Goal: Find specific page/section: Find specific page/section

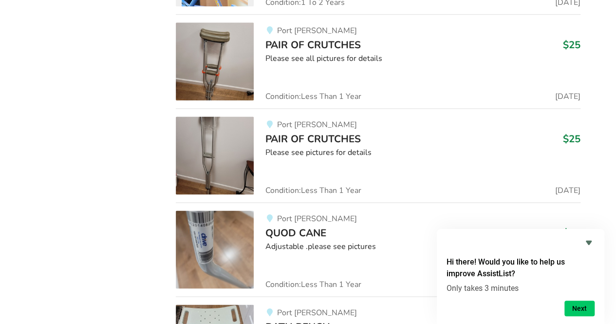
scroll to position [13562, 0]
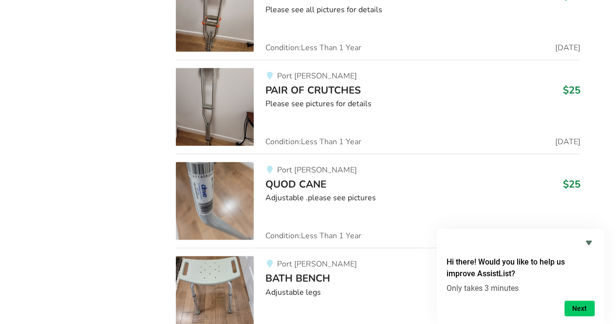
click at [202, 162] on img at bounding box center [215, 201] width 78 height 78
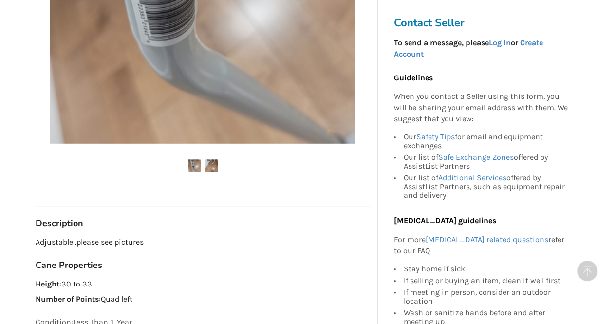
scroll to position [341, 0]
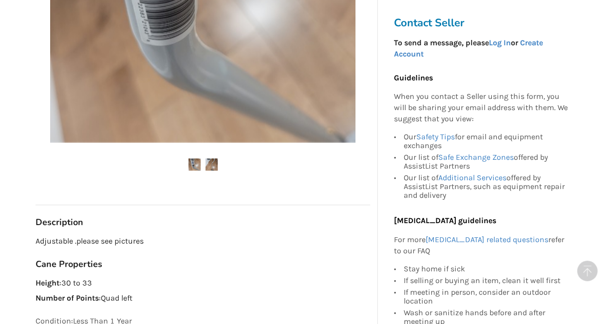
click at [193, 162] on img at bounding box center [194, 164] width 12 height 12
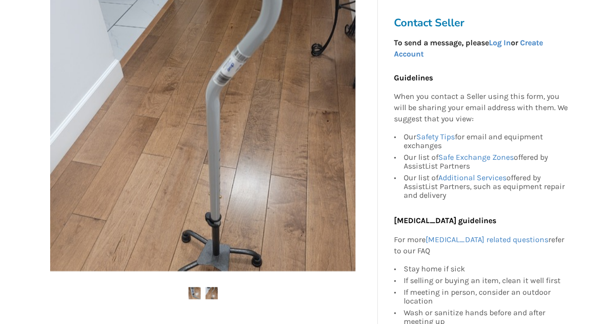
scroll to position [243, 0]
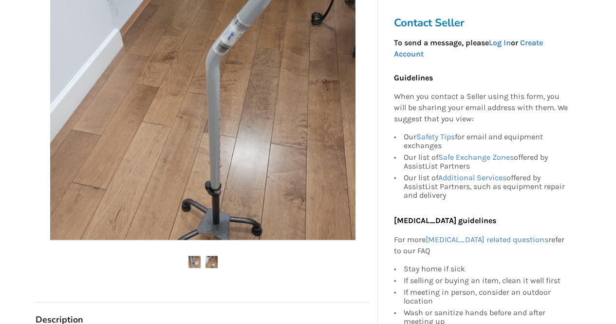
click at [213, 264] on img at bounding box center [211, 262] width 12 height 12
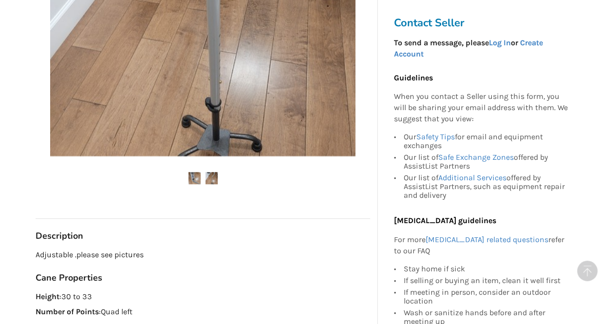
scroll to position [341, 0]
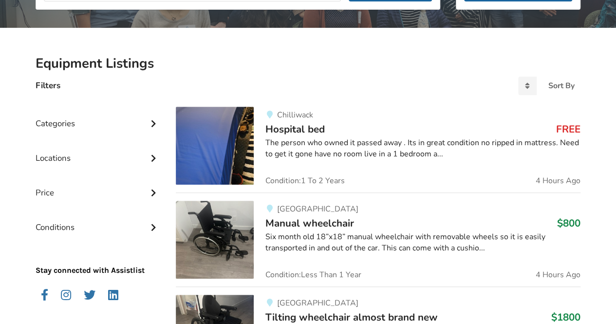
scroll to position [146, 0]
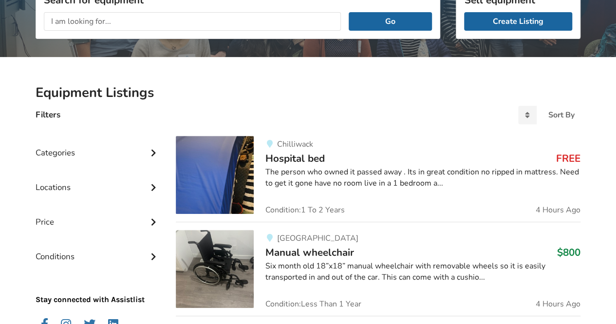
click at [154, 148] on icon at bounding box center [153, 152] width 10 height 8
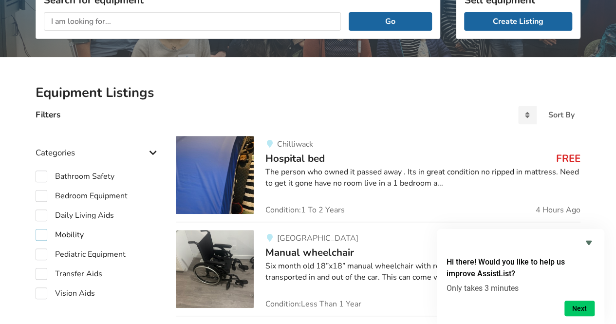
click at [40, 234] on label "Mobility" at bounding box center [60, 235] width 48 height 12
checkbox input "true"
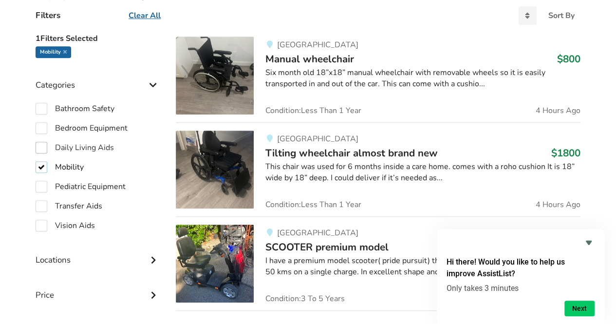
scroll to position [292, 0]
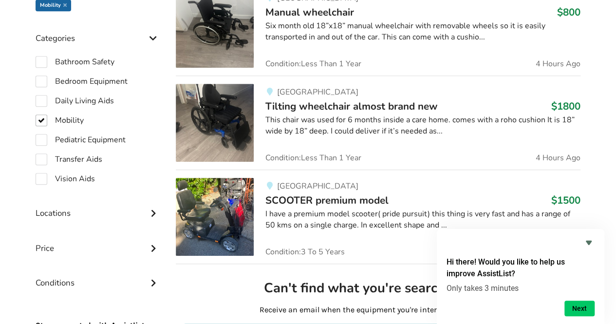
click at [151, 212] on icon at bounding box center [153, 212] width 10 height 8
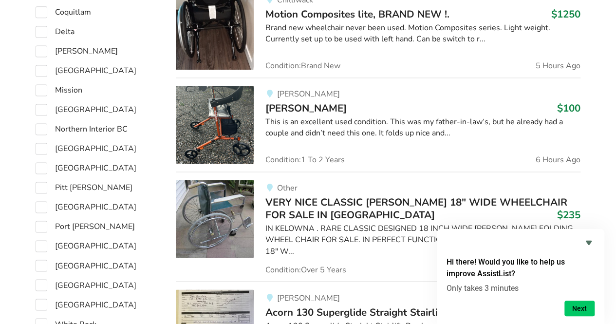
scroll to position [682, 0]
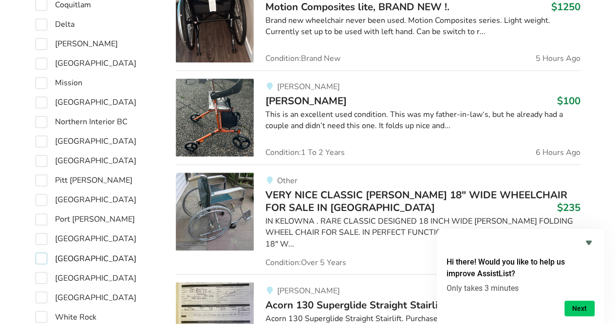
drag, startPoint x: 43, startPoint y: 256, endPoint x: 39, endPoint y: 250, distance: 6.8
click at [43, 256] on label "[GEOGRAPHIC_DATA]" at bounding box center [86, 258] width 101 height 12
checkbox input "true"
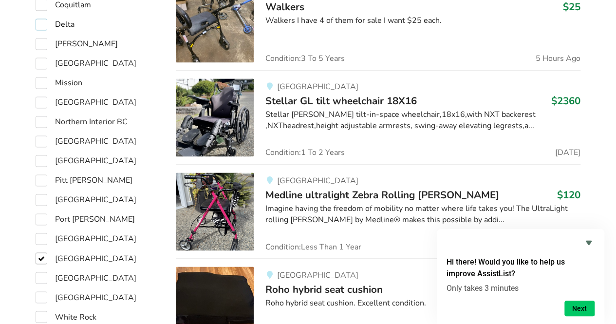
click at [40, 24] on label "Delta" at bounding box center [55, 25] width 39 height 12
checkbox input "true"
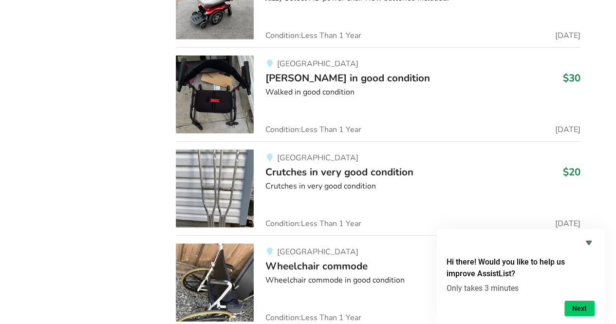
scroll to position [1627, 0]
